Goal: Find specific page/section: Find specific page/section

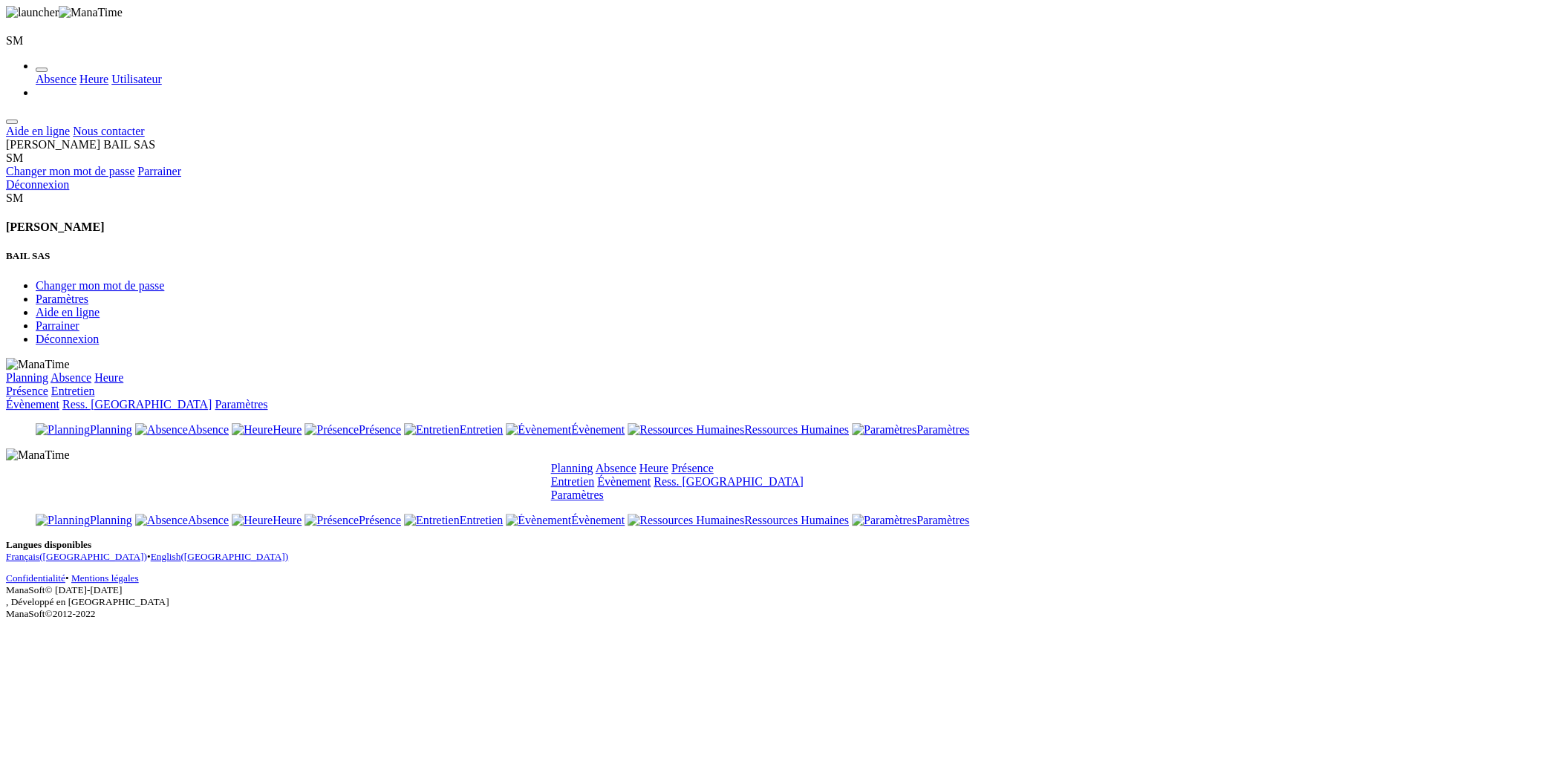
click at [593, 462] on link "Planning" at bounding box center [572, 468] width 42 height 12
click at [636, 462] on link "Absence" at bounding box center [616, 468] width 41 height 12
